Goal: Task Accomplishment & Management: Manage account settings

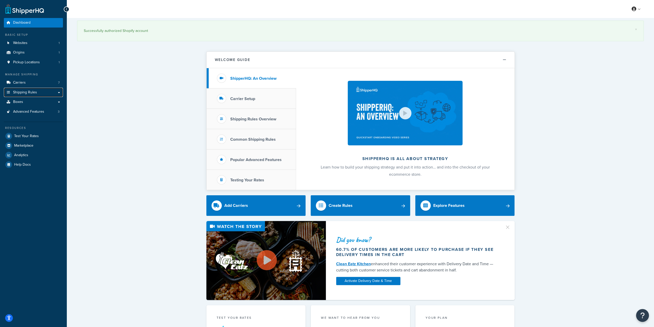
click at [25, 92] on span "Shipping Rules" at bounding box center [25, 92] width 24 height 4
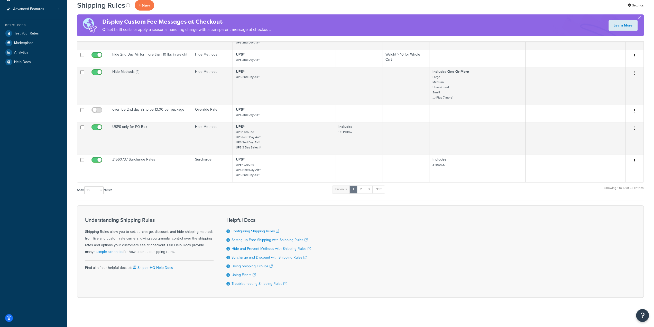
scroll to position [153, 0]
click at [97, 186] on select "10 15 25 50 100 1000" at bounding box center [93, 189] width 19 height 8
select select "50"
click at [85, 185] on select "10 15 25 50 100 1000" at bounding box center [93, 189] width 19 height 8
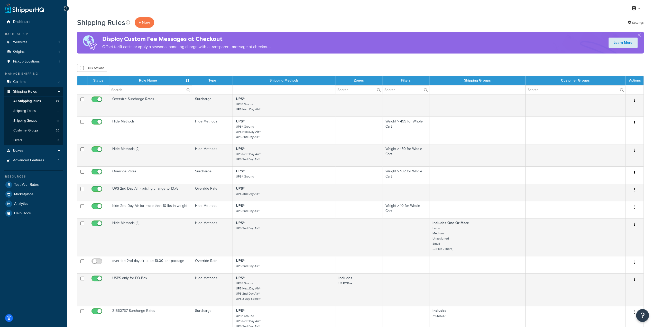
scroll to position [0, 0]
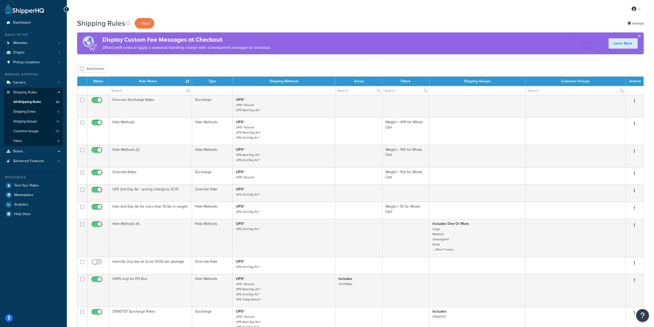
click at [200, 24] on div "Shipping Rules + New Settings" at bounding box center [360, 23] width 567 height 11
click at [147, 261] on td "override 2nd day air to be 13.00 per package" at bounding box center [150, 264] width 83 height 17
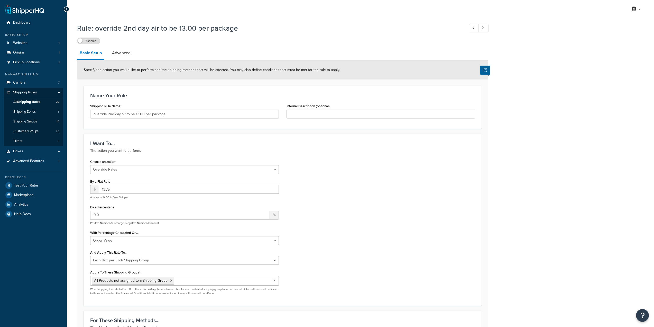
select select "OVERRIDE"
select select "BOX"
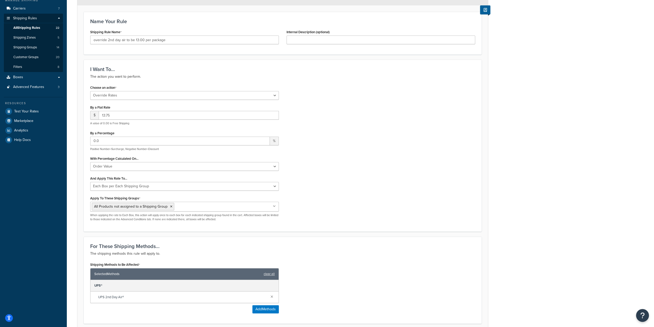
scroll to position [77, 0]
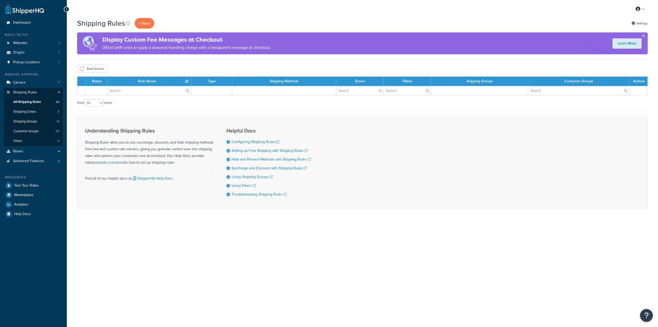
select select "50"
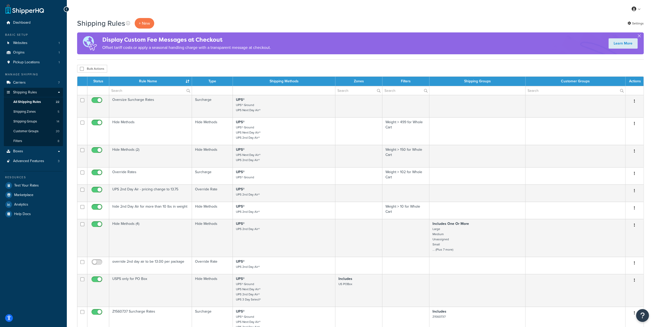
click at [150, 23] on p "+ New" at bounding box center [145, 23] width 20 height 11
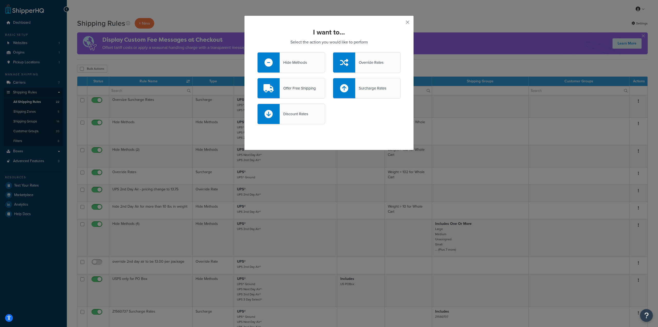
click at [293, 86] on div "Offer Free Shipping" at bounding box center [298, 88] width 36 height 7
click at [0, 0] on input "Offer Free Shipping" at bounding box center [0, 0] width 0 height 0
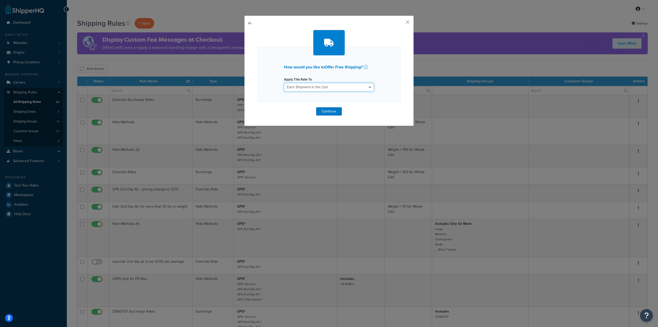
click at [310, 86] on select "Each Shipment in the Cart Each Shipping Group in the Cart Each Item within a Sh…" at bounding box center [329, 87] width 90 height 9
select select "ITEM"
click at [284, 83] on select "Each Shipment in the Cart Each Shipping Group in the Cart Each Item within a Sh…" at bounding box center [329, 87] width 90 height 9
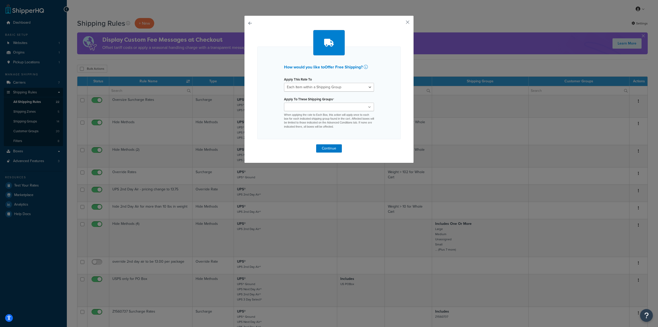
click at [325, 106] on ul at bounding box center [329, 107] width 90 height 8
click at [274, 105] on div "How would you like to Offer Free Shipping ? Apply This Rate To Each Shipment in…" at bounding box center [328, 93] width 143 height 93
click at [308, 107] on input "Apply To These Shipping Groups" at bounding box center [307, 107] width 45 height 6
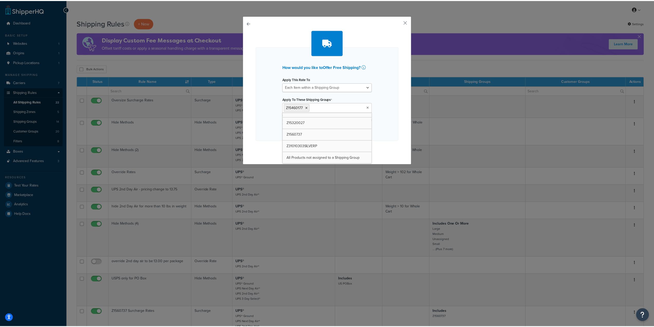
scroll to position [98, 0]
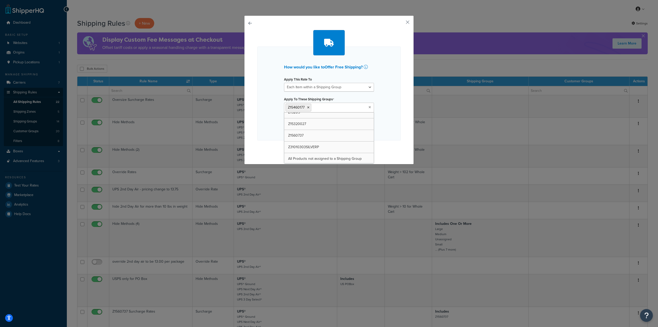
click at [262, 115] on div "How would you like to Offer Free Shipping ? Apply This Rate To Each Shipment in…" at bounding box center [328, 94] width 143 height 94
click at [327, 149] on button "Continue" at bounding box center [329, 149] width 26 height 8
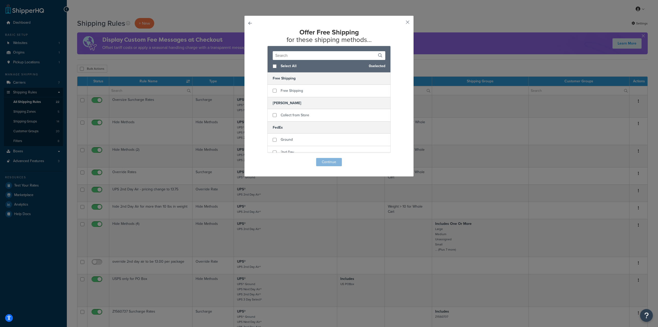
click at [257, 158] on button "button" at bounding box center [257, 158] width 0 height 0
select select "ITEM"
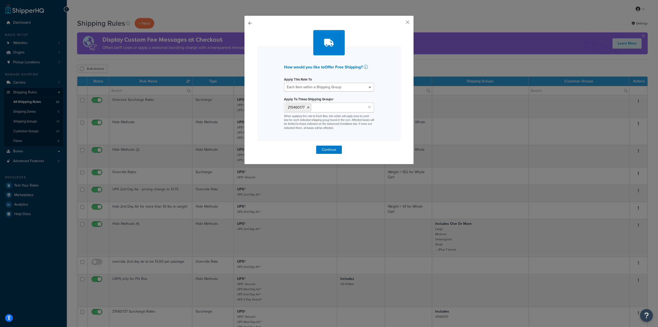
click at [307, 107] on icon at bounding box center [308, 107] width 2 height 3
click at [378, 67] on div "How would you like to Offer Free Shipping ? Apply This Rate To Each Shipment in…" at bounding box center [328, 93] width 143 height 93
click at [257, 144] on button "button" at bounding box center [257, 144] width 0 height 0
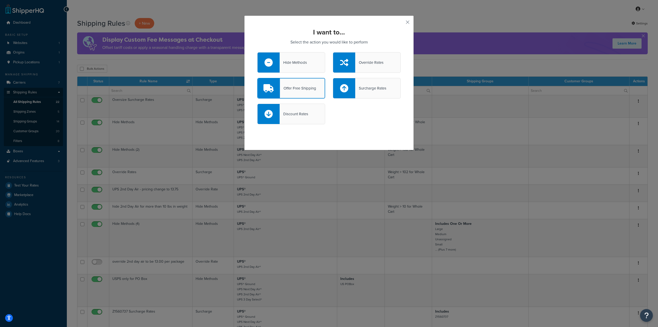
click at [382, 66] on div "Override Rates" at bounding box center [367, 62] width 68 height 21
click at [0, 0] on input "Override Rates" at bounding box center [0, 0] width 0 height 0
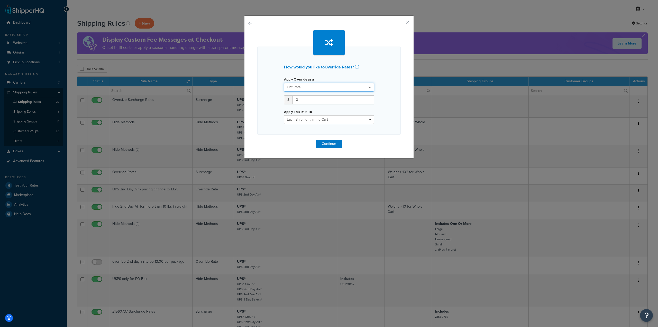
click at [314, 86] on select "Flat Rate Percentage Flat Rate & Percentage" at bounding box center [329, 87] width 90 height 9
click at [312, 84] on select "Flat Rate Percentage Flat Rate & Percentage" at bounding box center [329, 87] width 90 height 9
click at [310, 98] on input "0" at bounding box center [332, 99] width 81 height 9
click at [308, 120] on select "Each Shipment in the Cart Each Shipping Group in the Cart Each Item within a Sh…" at bounding box center [329, 119] width 90 height 9
click at [398, 52] on div at bounding box center [328, 43] width 143 height 26
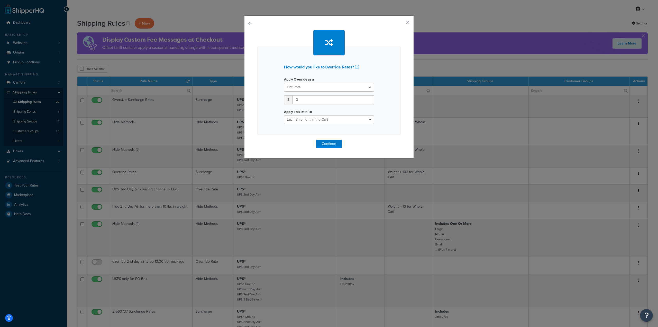
click at [251, 22] on div "How would you like to Override Rates ? Apply Override as a Flat Rate Percentage…" at bounding box center [329, 86] width 170 height 143
click at [257, 140] on button "button" at bounding box center [257, 140] width 0 height 0
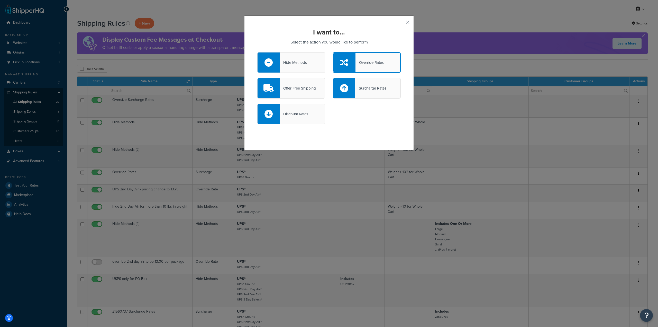
click at [352, 127] on div "Discount Rates" at bounding box center [328, 117] width 151 height 26
click at [312, 114] on div "Discount Rates" at bounding box center [291, 114] width 68 height 21
click at [0, 0] on input "Discount Rates" at bounding box center [0, 0] width 0 height 0
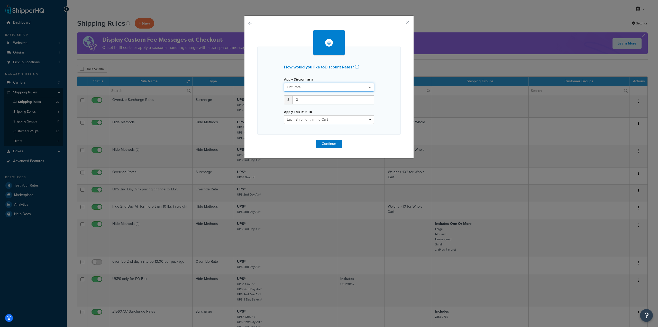
click at [322, 86] on select "Flat Rate Percentage Flat Rate & Percentage" at bounding box center [329, 87] width 90 height 9
click at [319, 122] on select "Each Shipment in the Cart Each Shipping Group in the Cart Each Item within a Sh…" at bounding box center [329, 119] width 90 height 9
click at [318, 118] on select "Each Shipment in the Cart Each Shipping Group in the Cart Each Item within a Sh…" at bounding box center [329, 119] width 90 height 9
select select "ITEM"
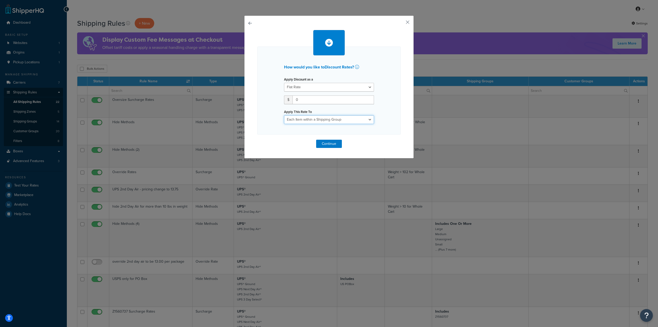
click at [284, 115] on select "Each Shipment in the Cart Each Shipping Group in the Cart Each Item within a Sh…" at bounding box center [329, 119] width 90 height 9
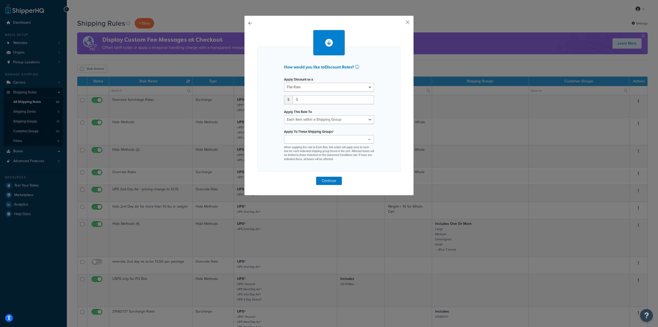
click at [406, 17] on div "How would you like to Discount Rates ? Apply Discount as a Flat Rate Percentage…" at bounding box center [329, 105] width 170 height 180
click at [401, 23] on button "button" at bounding box center [399, 23] width 1 height 1
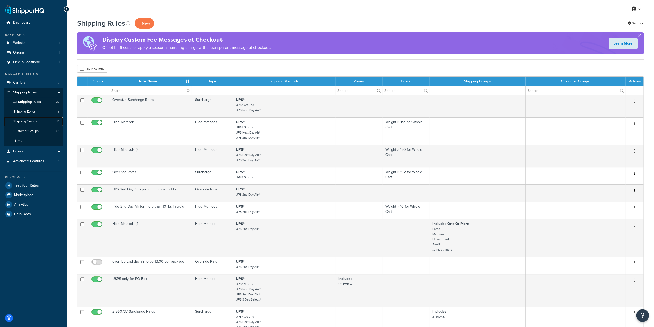
click at [29, 121] on span "Shipping Groups" at bounding box center [25, 121] width 24 height 4
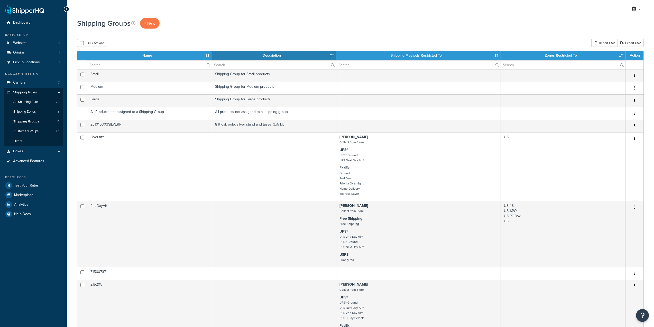
select select "15"
click at [150, 22] on span "+ New" at bounding box center [149, 23] width 11 height 6
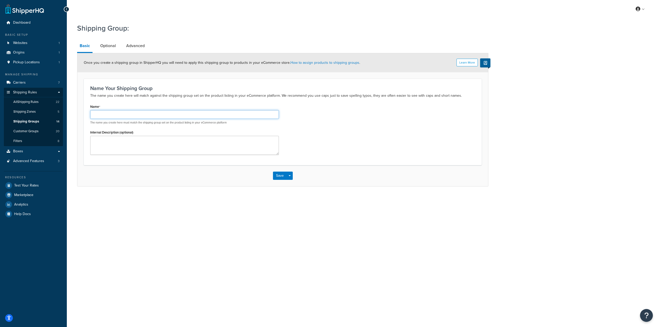
click at [178, 113] on input "Name" at bounding box center [184, 114] width 189 height 9
type input "Z152525AAC4"
click at [169, 232] on div "My Profile Billing Global Settings Contact Us Logout Shipping Group: Basic Opti…" at bounding box center [362, 163] width 591 height 327
click at [106, 48] on link "Optional" at bounding box center [108, 46] width 21 height 12
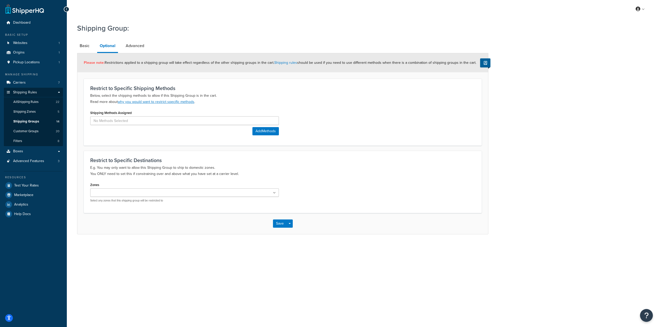
click at [87, 47] on link "Basic" at bounding box center [84, 46] width 15 height 12
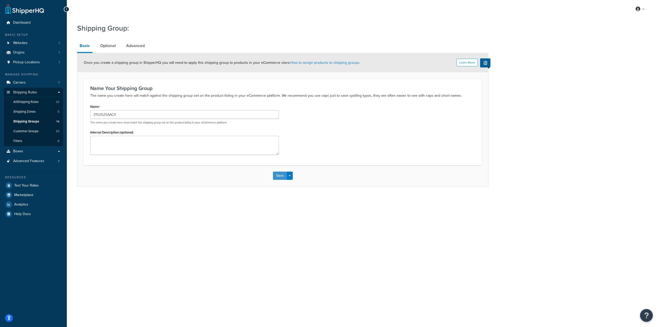
click at [282, 173] on button "Save" at bounding box center [280, 175] width 14 height 8
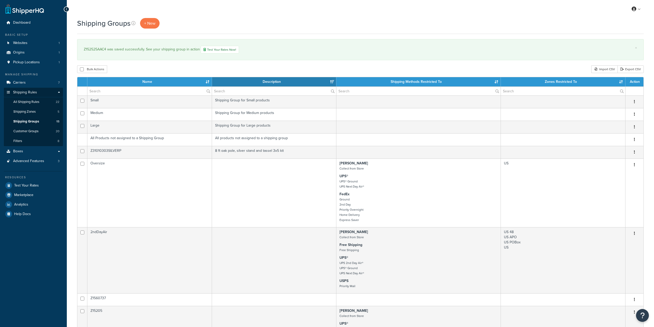
select select "15"
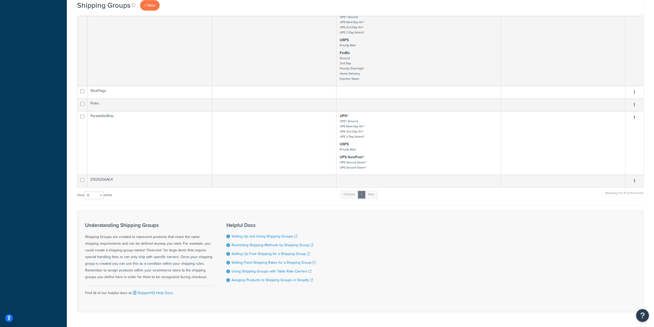
scroll to position [403, 0]
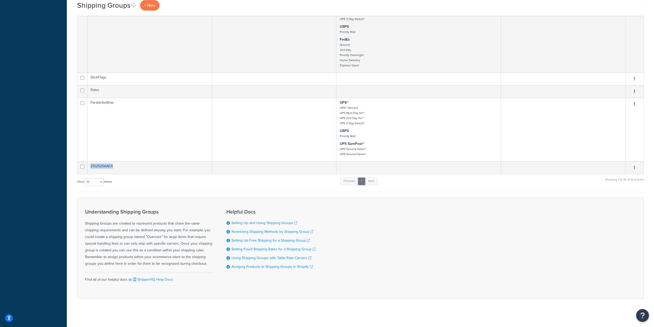
drag, startPoint x: 116, startPoint y: 165, endPoint x: 90, endPoint y: 166, distance: 26.5
click at [90, 166] on td "Z152525AAC4" at bounding box center [149, 167] width 125 height 13
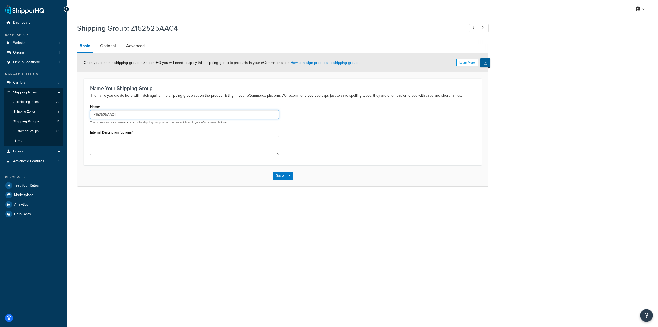
click at [105, 113] on input "Z152525AAC4" at bounding box center [184, 114] width 189 height 9
click at [27, 100] on span "All Shipping Rules" at bounding box center [25, 102] width 25 height 4
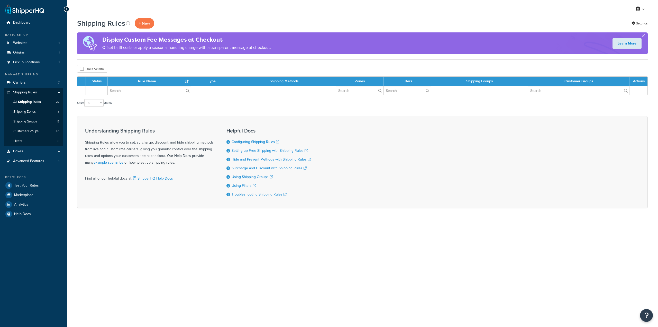
select select "50"
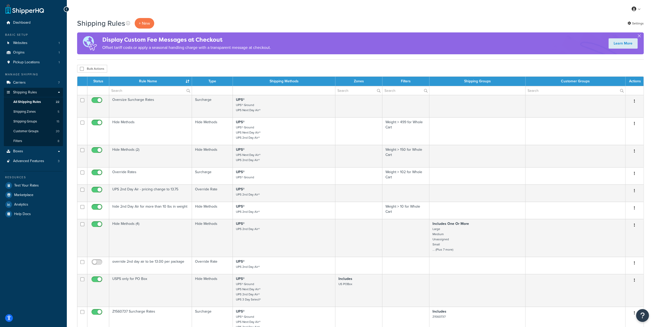
click at [145, 19] on p "+ New" at bounding box center [145, 23] width 20 height 11
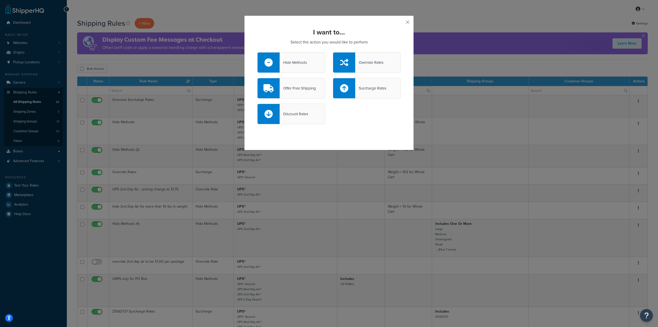
click at [308, 90] on div "Offer Free Shipping" at bounding box center [298, 88] width 36 height 7
click at [0, 0] on input "Offer Free Shipping" at bounding box center [0, 0] width 0 height 0
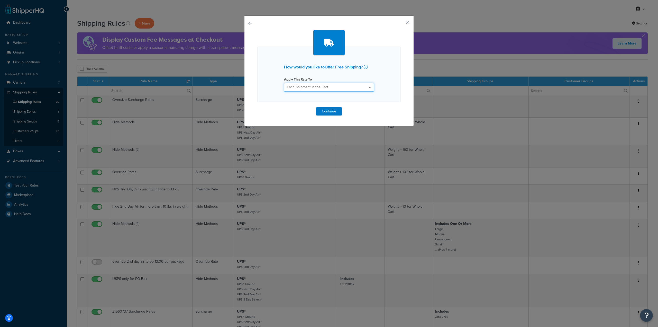
click at [310, 90] on select "Each Shipment in the Cart Each Shipping Group in the Cart Each Item within a Sh…" at bounding box center [329, 87] width 90 height 9
select select "ITEM"
click at [284, 83] on select "Each Shipment in the Cart Each Shipping Group in the Cart Each Item within a Sh…" at bounding box center [329, 87] width 90 height 9
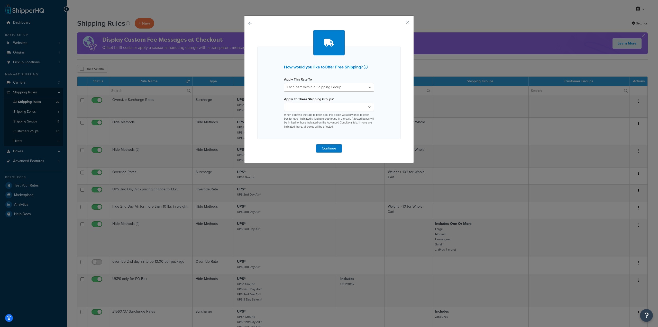
click at [315, 109] on input "Apply To These Shipping Groups" at bounding box center [307, 107] width 45 height 6
paste input "Z152525AAC4"
type input "Z152525AAC4"
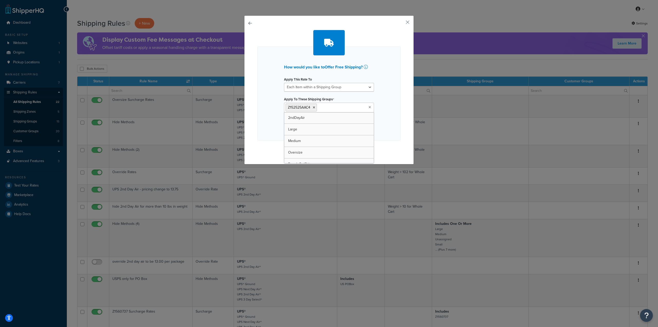
click at [273, 108] on div "How would you like to Offer Free Shipping ? Apply This Rate To Each Shipment in…" at bounding box center [328, 94] width 143 height 94
click at [326, 148] on button "Continue" at bounding box center [329, 149] width 26 height 8
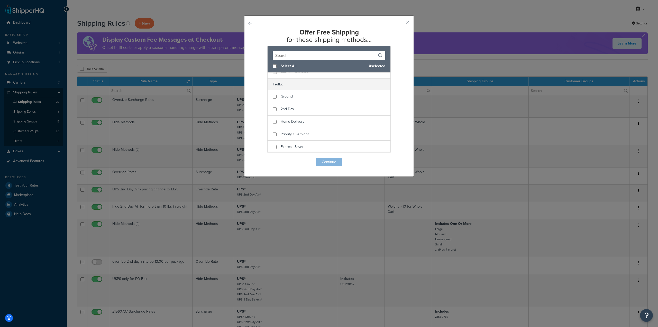
scroll to position [26, 0]
click at [257, 158] on button "button" at bounding box center [257, 158] width 0 height 0
select select "ITEM"
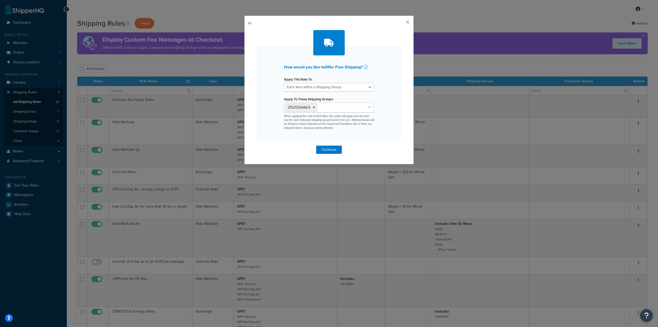
click at [257, 145] on button "button" at bounding box center [257, 145] width 0 height 0
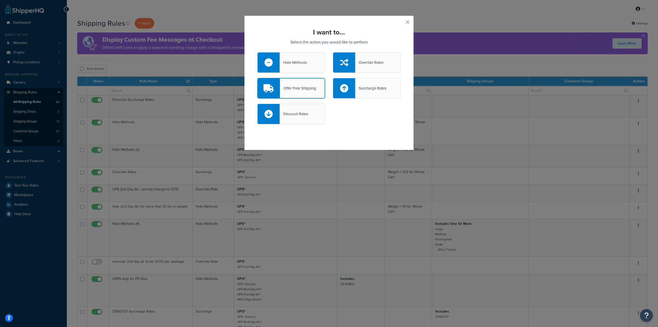
click at [304, 114] on div "Discount Rates" at bounding box center [294, 113] width 29 height 7
click at [0, 0] on input "Discount Rates" at bounding box center [0, 0] width 0 height 0
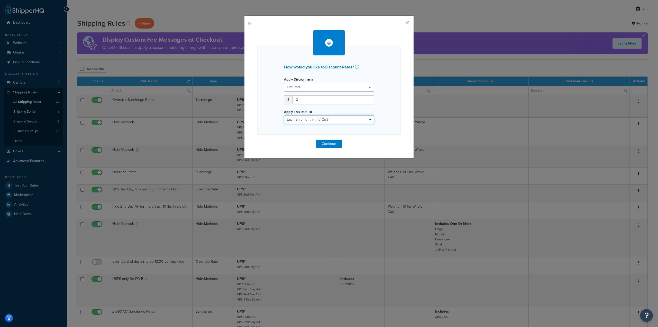
click at [306, 122] on select "Each Shipment in the Cart Each Shipping Group in the Cart Each Item within a Sh…" at bounding box center [329, 119] width 90 height 9
select select "ITEM"
click at [284, 115] on select "Each Shipment in the Cart Each Shipping Group in the Cart Each Item within a Sh…" at bounding box center [329, 119] width 90 height 9
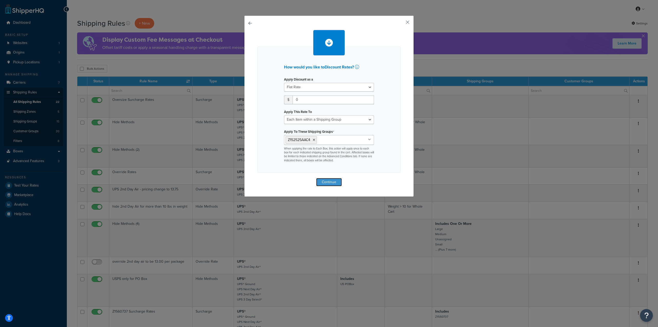
click at [329, 182] on button "Continue" at bounding box center [329, 182] width 26 height 8
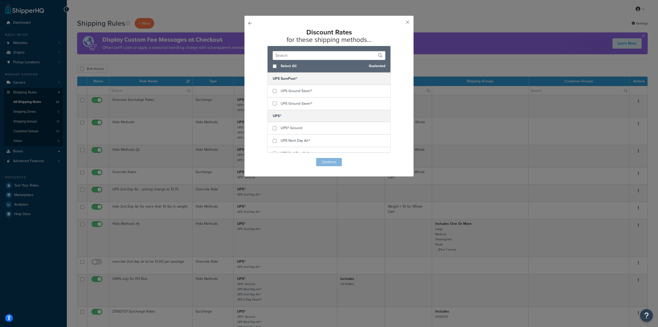
scroll to position [128, 0]
checkbox input "true"
click at [292, 121] on span "UPS® Ground" at bounding box center [292, 122] width 22 height 5
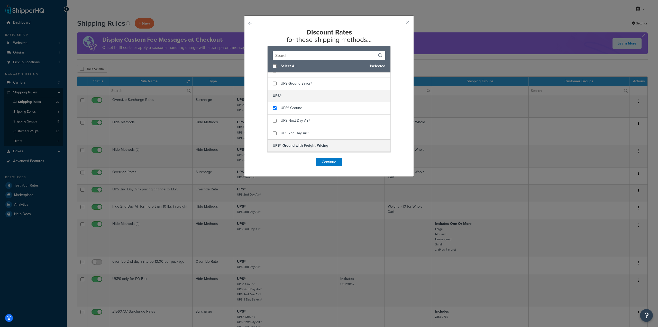
scroll to position [154, 0]
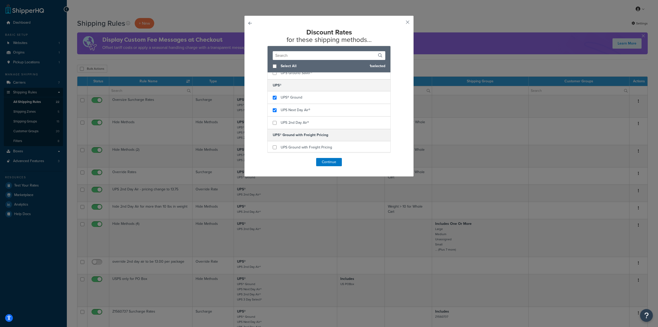
checkbox input "true"
click at [295, 108] on span "UPS Next Day Air®" at bounding box center [296, 109] width 30 height 5
checkbox input "true"
click at [289, 121] on span "UPS 2nd Day Air®" at bounding box center [295, 122] width 28 height 5
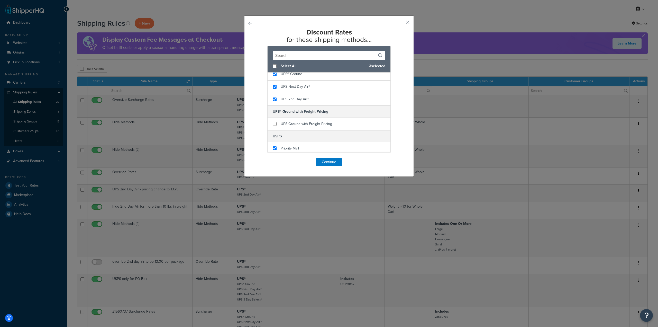
checkbox input "true"
click at [286, 142] on div "Priority Mail" at bounding box center [328, 148] width 123 height 12
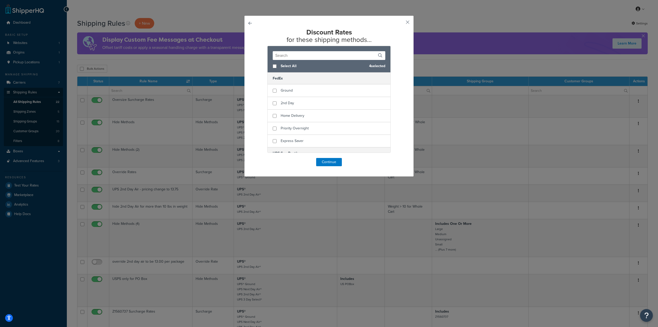
scroll to position [0, 0]
click at [326, 161] on button "Continue" at bounding box center [329, 162] width 26 height 8
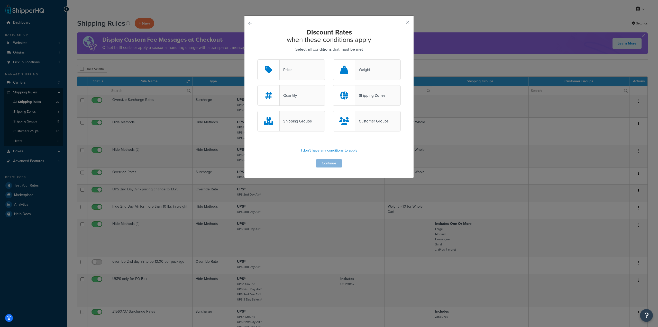
click at [295, 121] on div "Shipping Groups" at bounding box center [296, 120] width 32 height 7
click at [0, 0] on input "Shipping Groups" at bounding box center [0, 0] width 0 height 0
click at [319, 162] on button "Continue" at bounding box center [329, 163] width 26 height 8
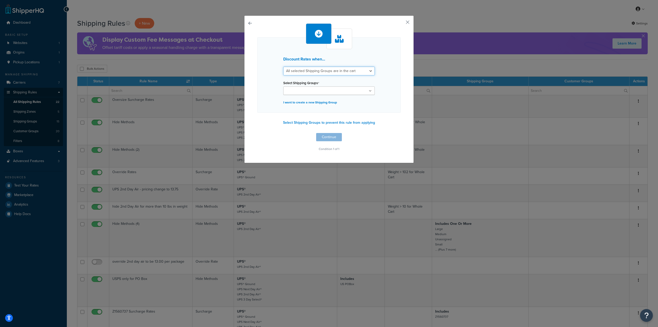
click at [303, 71] on select "All selected Shipping Groups are in the cart Any selected Shipping Groups are i…" at bounding box center [328, 71] width 91 height 9
select select "any"
click at [283, 67] on select "All selected Shipping Groups are in the cart Any selected Shipping Groups are i…" at bounding box center [328, 71] width 91 height 9
click at [303, 89] on input "Select Shipping Groups" at bounding box center [307, 91] width 45 height 6
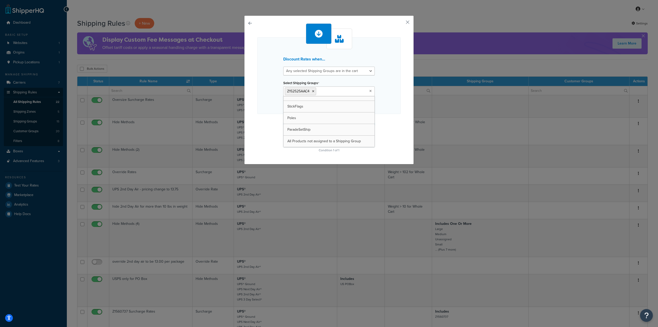
scroll to position [109, 0]
click at [271, 115] on div "Discount Rates when... All selected Shipping Groups are in the cart Any selecte…" at bounding box center [328, 88] width 143 height 130
click at [326, 137] on button "Continue" at bounding box center [329, 138] width 26 height 8
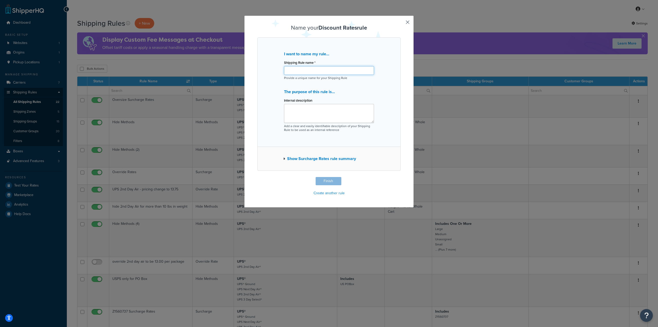
click at [308, 70] on input "Shipping Rule name *" at bounding box center [329, 70] width 90 height 9
paste input "Z152525AAC4"
type input "Z152525AAC4 Free Shipping"
click at [283, 157] on button "Show Surcharge Rates rule summary" at bounding box center [319, 158] width 73 height 7
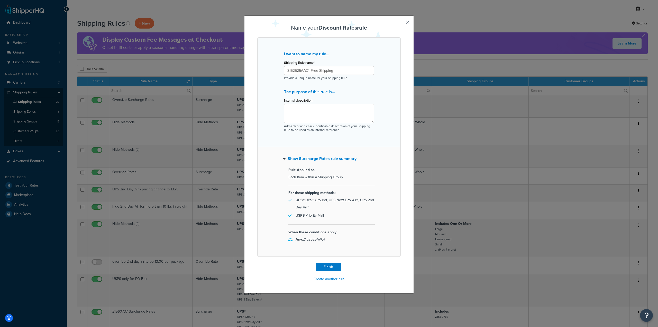
click at [283, 157] on button "Show Surcharge Rates rule summary" at bounding box center [319, 158] width 73 height 7
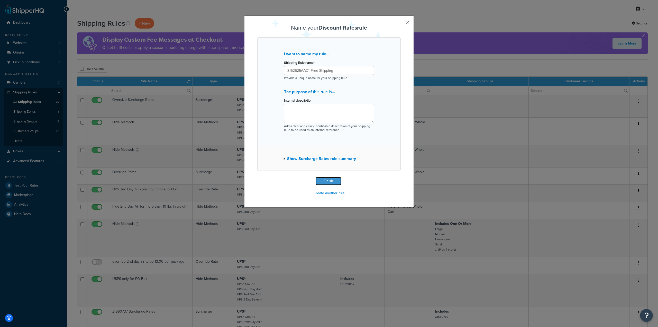
click at [323, 180] on button "Finish" at bounding box center [329, 181] width 26 height 8
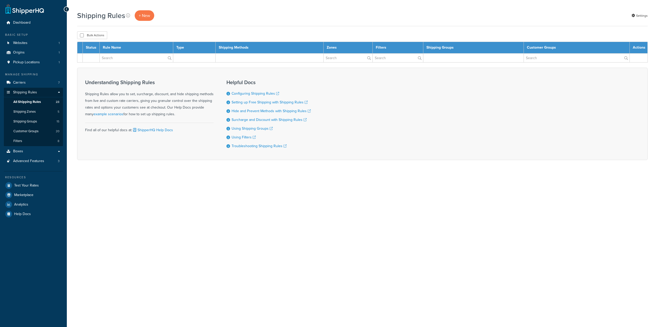
select select "50"
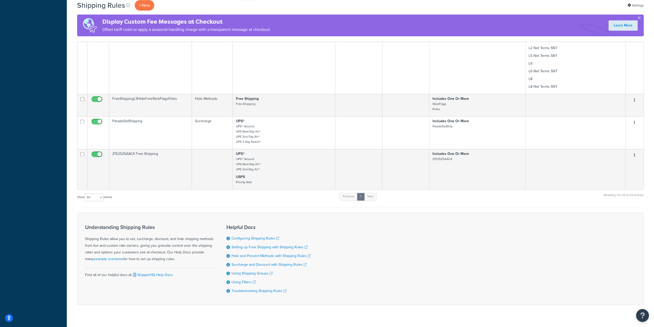
scroll to position [637, 0]
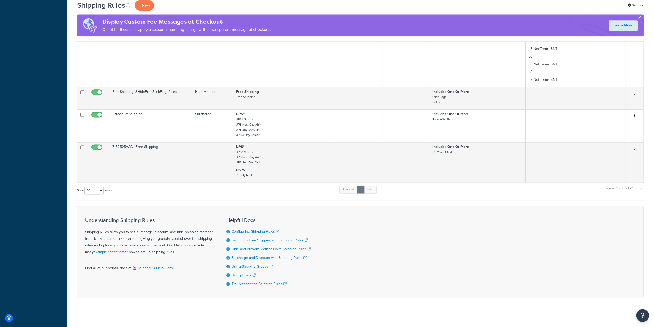
click at [96, 145] on input "checkbox" at bounding box center [97, 148] width 14 height 6
checkbox input "false"
click at [158, 186] on div "Show 10 15 25 50 100 1000 entries Previous 1 Next Showing 1 to 23 of 23 entries" at bounding box center [360, 192] width 567 height 15
